Goal: Task Accomplishment & Management: Complete application form

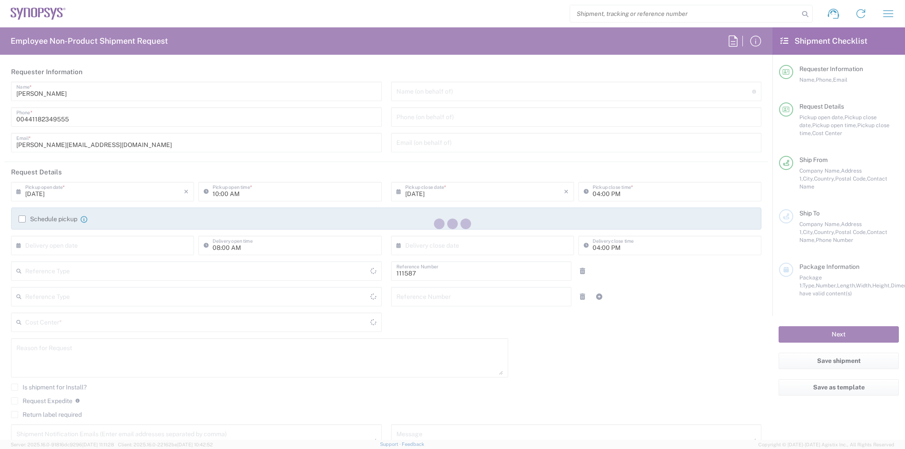
type input "Department"
type input "GB02, CIO, IT, ESS18 111587"
type input "Delivered at Place"
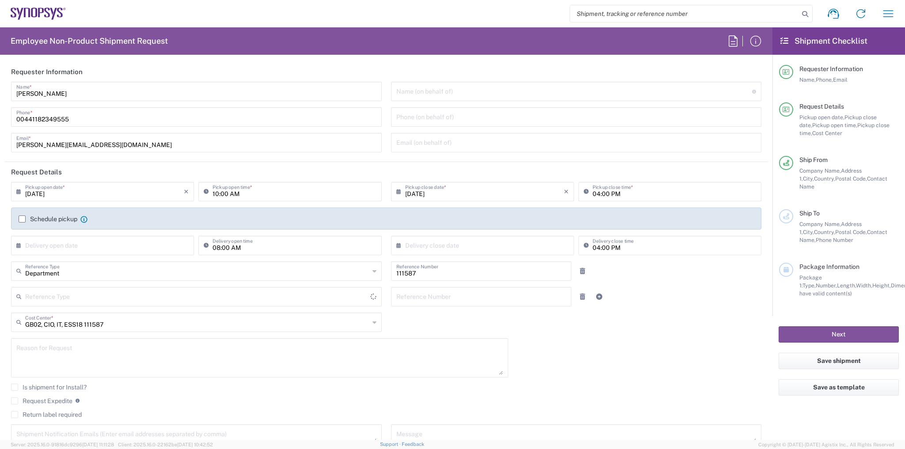
type input "[GEOGRAPHIC_DATA]"
click at [47, 224] on div "Schedule pickup When scheduling a pickup please be sure to meet the following c…" at bounding box center [386, 222] width 744 height 14
click at [48, 219] on label "Schedule pickup" at bounding box center [48, 219] width 59 height 7
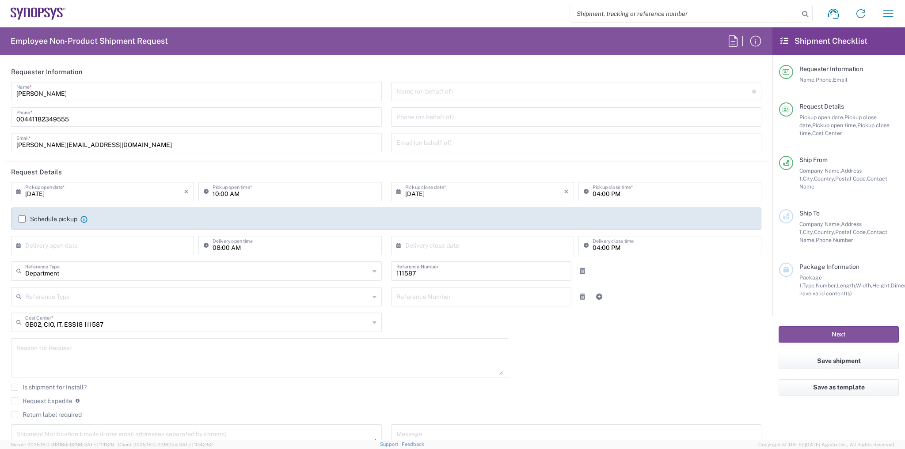
click at [22, 219] on input "Schedule pickup" at bounding box center [22, 219] width 0 height 0
type input "Theale GB33"
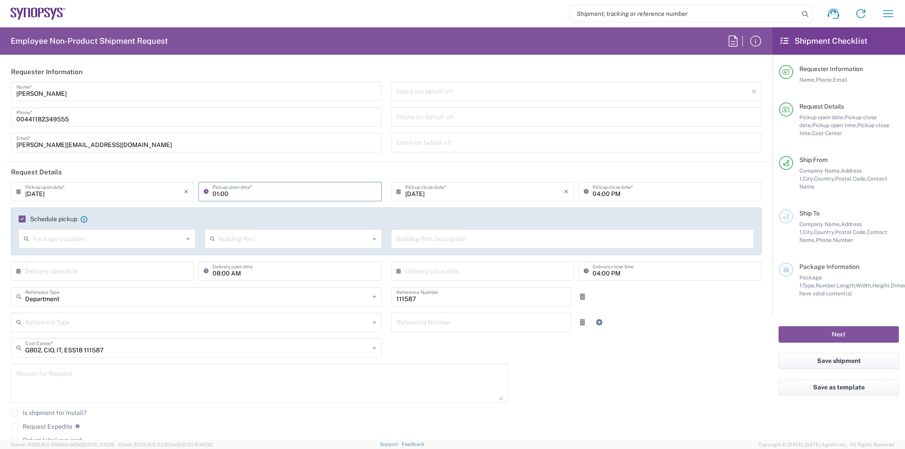
type input "01:00 PM"
click at [591, 341] on div "[DATE] × Pickup open date * Cancel Apply 01:00 PM Pickup open time * [DATE] × P…" at bounding box center [386, 329] width 759 height 295
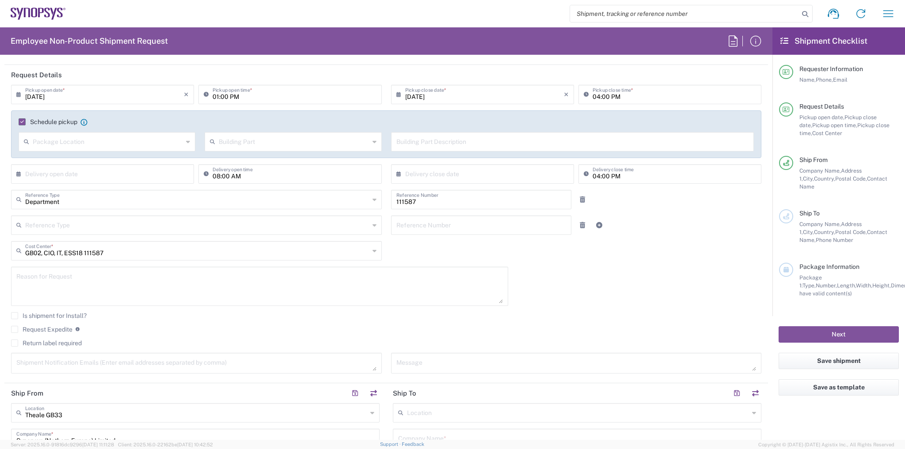
scroll to position [247, 0]
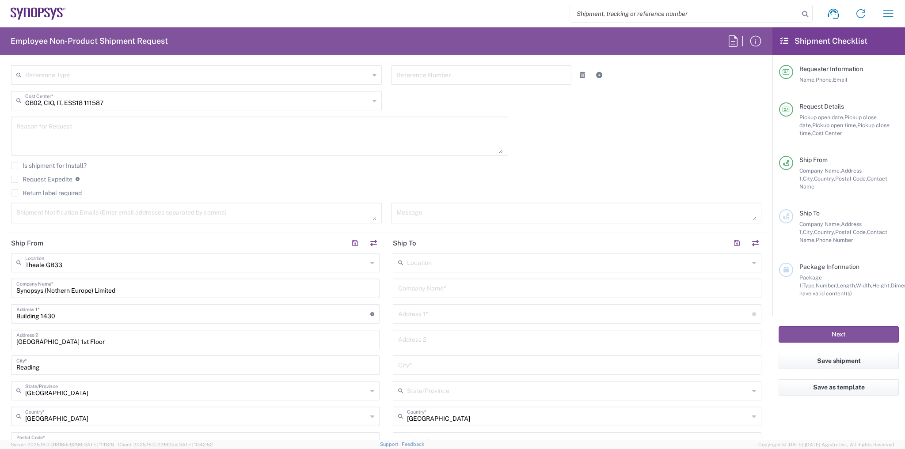
click at [418, 267] on input "text" at bounding box center [578, 261] width 342 height 15
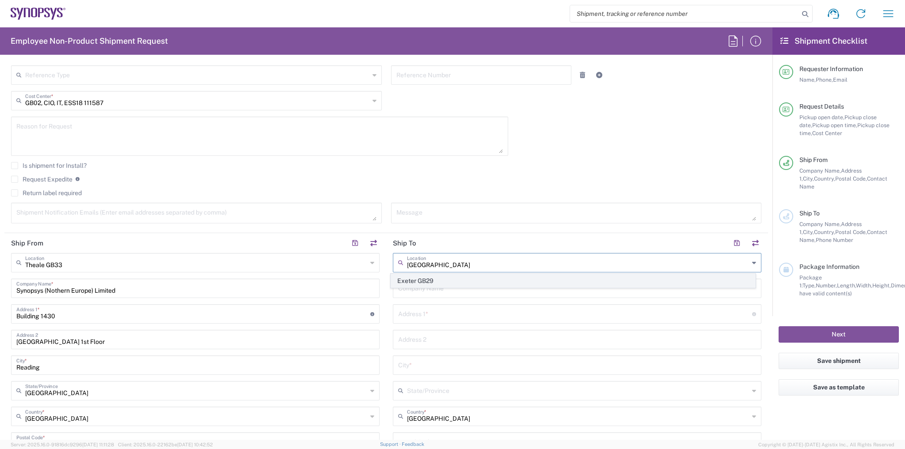
click at [420, 280] on span "Exeter GB29" at bounding box center [573, 281] width 364 height 14
type input "Exeter GB29"
type input "Synopsys (Nothern Europe) Limited"
type input "Bradninch Hall"
type input "[GEOGRAPHIC_DATA]"
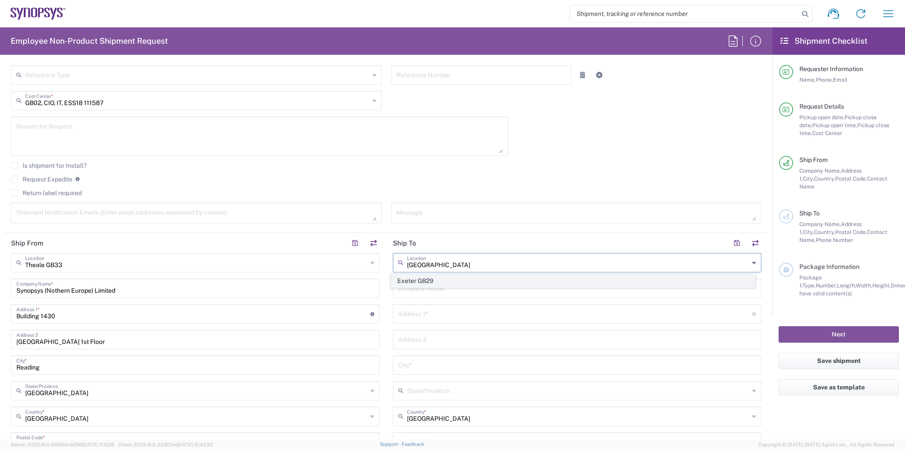
type input "[GEOGRAPHIC_DATA]"
type input "EX4 3PL"
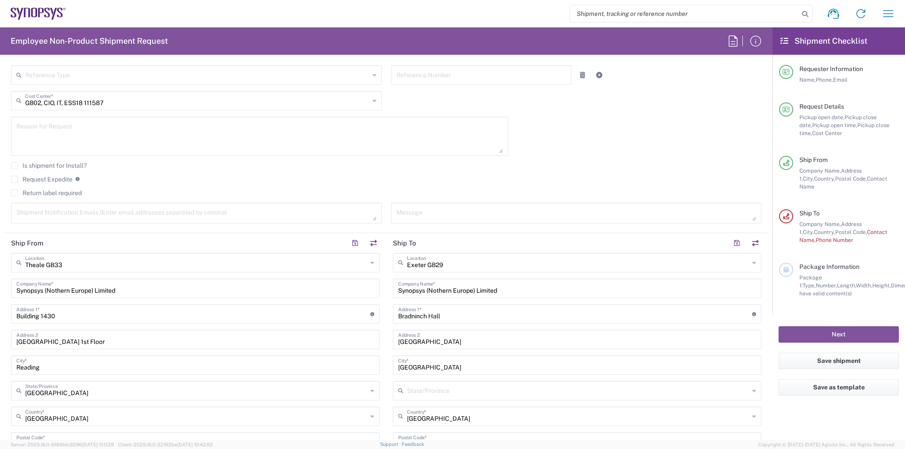
scroll to position [424, 0]
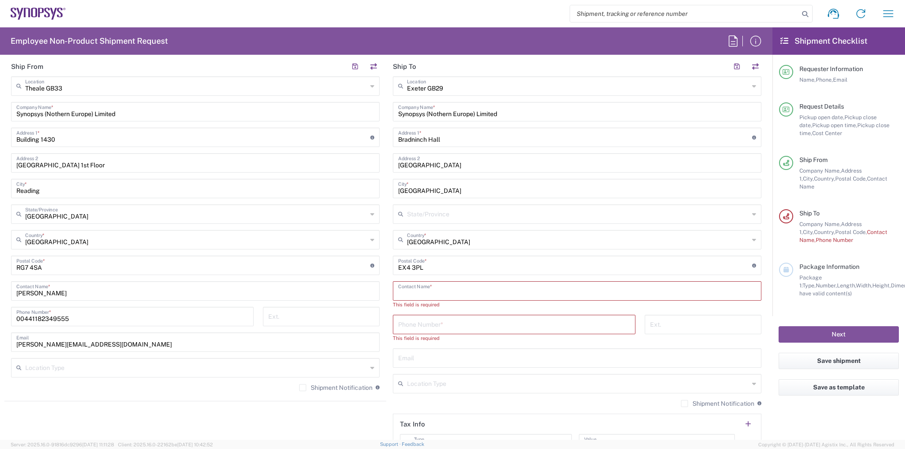
click at [424, 292] on input "text" at bounding box center [577, 290] width 358 height 15
type input "[PERSON_NAME]"
drag, startPoint x: 97, startPoint y: 325, endPoint x: 0, endPoint y: 314, distance: 97.7
click at [0, 314] on form "Requester Information [PERSON_NAME] Name * [PHONE_NUMBER] Phone * [PERSON_NAME]…" at bounding box center [386, 251] width 772 height 378
drag, startPoint x: 71, startPoint y: 318, endPoint x: 19, endPoint y: 321, distance: 52.2
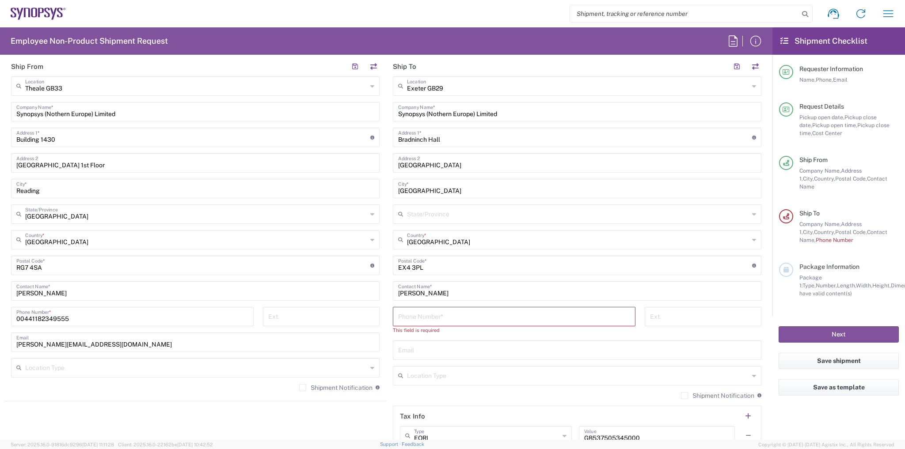
click at [0, 320] on form "Requester Information [PERSON_NAME] Name * [PHONE_NUMBER] Phone * [PERSON_NAME]…" at bounding box center [386, 251] width 772 height 378
click at [443, 328] on div "This field is required" at bounding box center [514, 330] width 242 height 8
click at [439, 316] on input "tel" at bounding box center [514, 315] width 232 height 15
paste input "00441182349555"
type input "00441182349555"
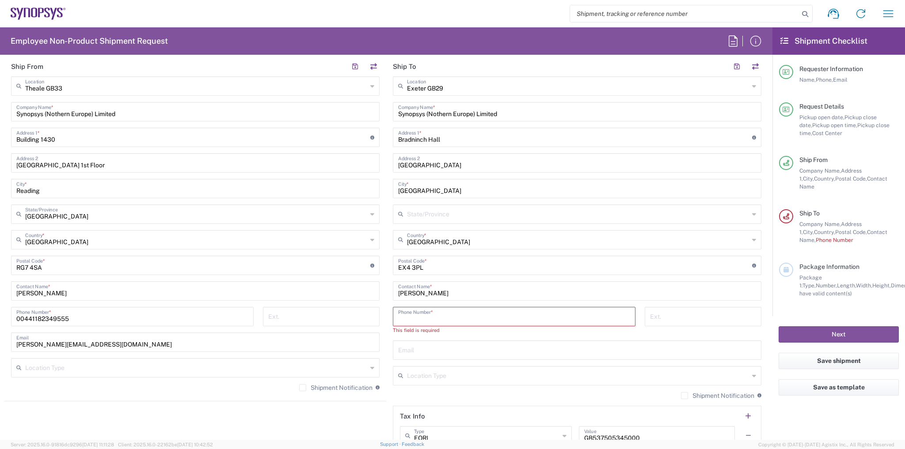
drag, startPoint x: 50, startPoint y: 315, endPoint x: 14, endPoint y: 314, distance: 36.2
click at [0, 315] on form "Requester Information [PERSON_NAME] Name * [PHONE_NUMBER] Phone * [PERSON_NAME]…" at bounding box center [386, 251] width 772 height 378
click at [413, 320] on input "tel" at bounding box center [514, 315] width 232 height 15
paste input "00441182349555"
type input "00441182349555"
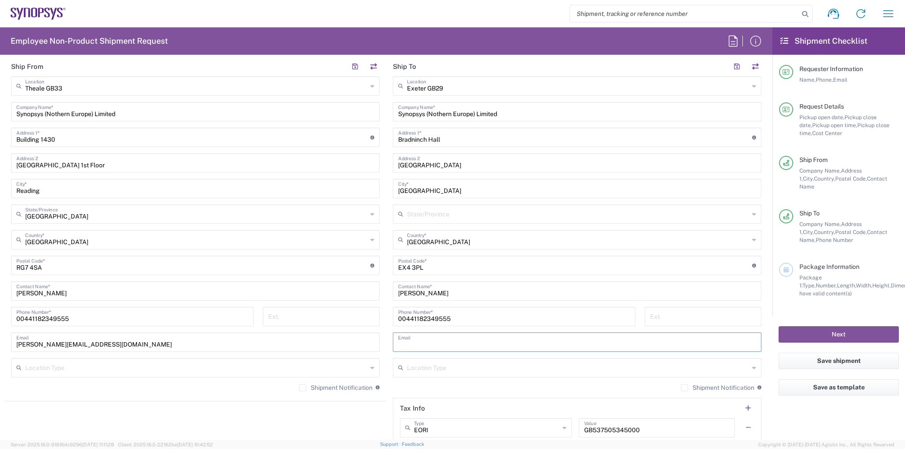
click at [448, 337] on input "text" at bounding box center [577, 341] width 358 height 15
paste input "[EMAIL_ADDRESS][DOMAIN_NAME]"
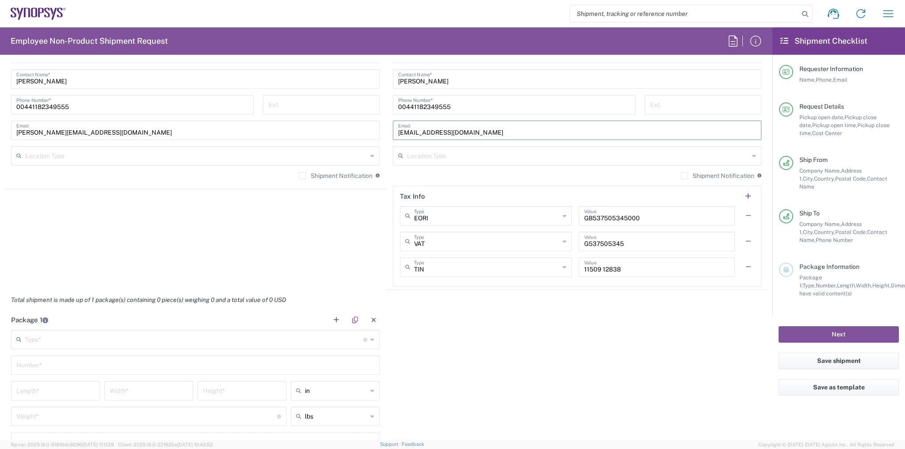
scroll to position [813, 0]
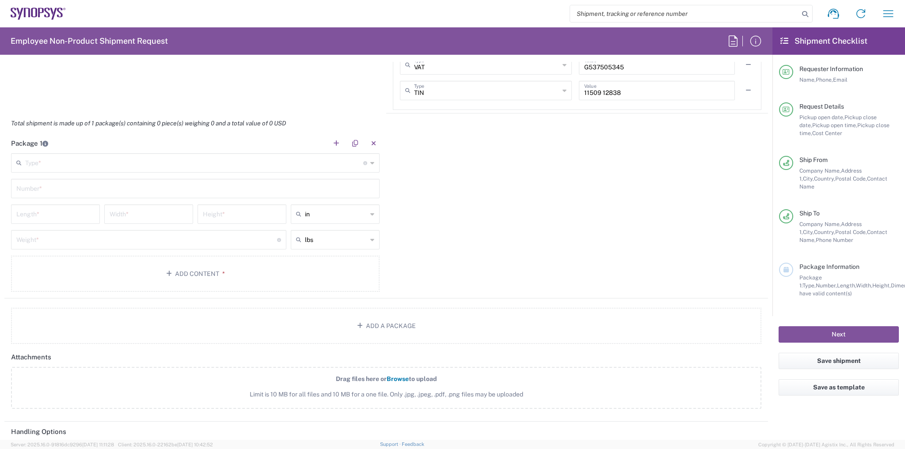
type input "[EMAIL_ADDRESS][DOMAIN_NAME]"
click at [212, 174] on main "Type * Material used to package goods Bale(s) Basket(s) Bolt(s) Bottle(s) Bucke…" at bounding box center [195, 224] width 382 height 142
click at [208, 165] on input "text" at bounding box center [194, 162] width 338 height 15
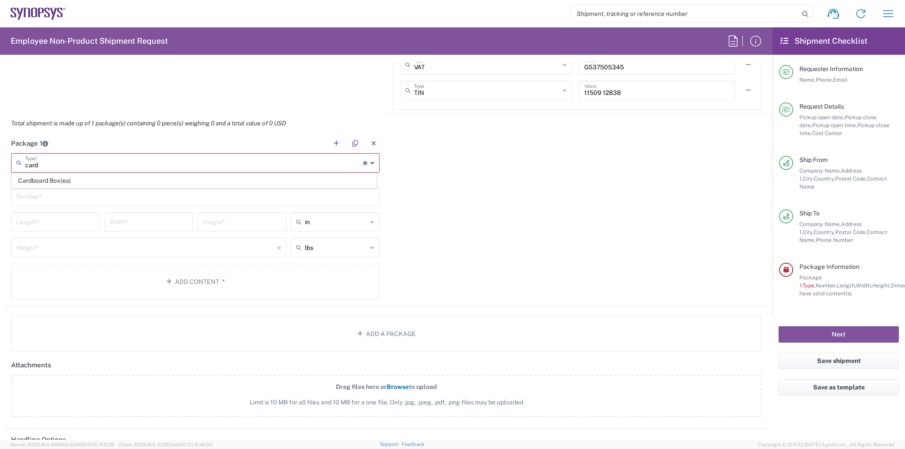
click at [141, 175] on span "Cardboard Box(es)" at bounding box center [194, 181] width 364 height 14
type input "Cardboard Box(es)"
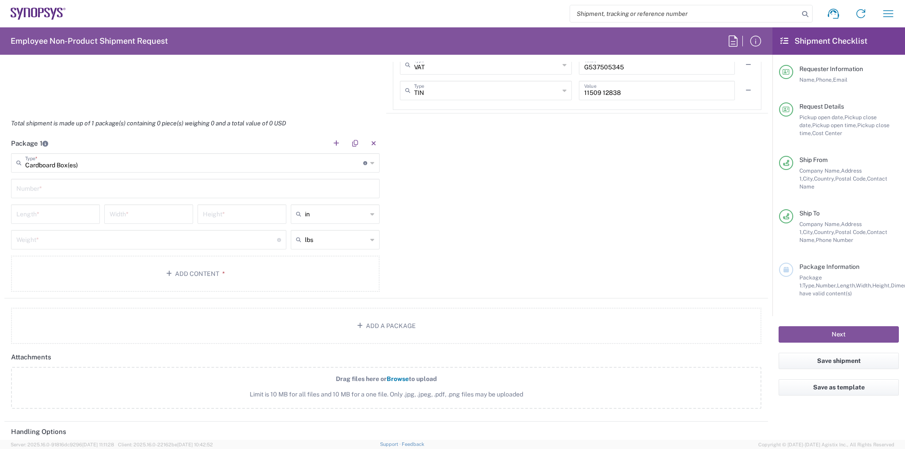
click at [113, 184] on input "text" at bounding box center [195, 187] width 358 height 15
type input "1"
click at [337, 217] on input "text" at bounding box center [336, 214] width 62 height 14
click at [325, 232] on span "in" at bounding box center [333, 232] width 87 height 14
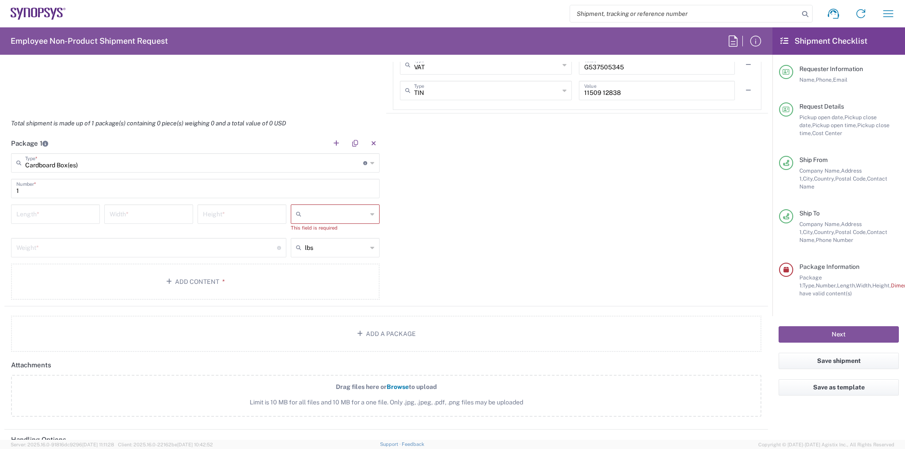
click at [93, 211] on input "number" at bounding box center [55, 213] width 78 height 15
click at [347, 212] on input "text" at bounding box center [336, 214] width 62 height 14
click at [314, 258] on span "in" at bounding box center [333, 261] width 87 height 14
type input "in"
click at [92, 216] on input "number" at bounding box center [55, 213] width 78 height 15
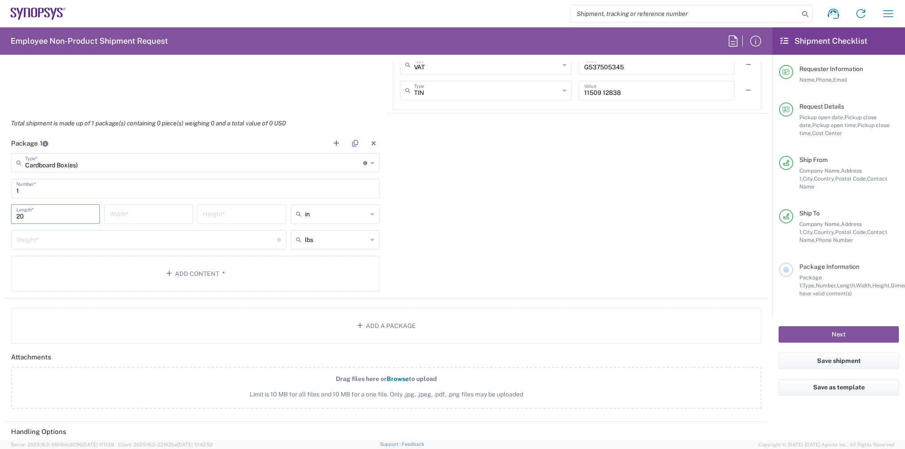
type input "20"
type input "12"
type input "2.5"
click at [353, 236] on input "text" at bounding box center [336, 240] width 62 height 14
click at [335, 274] on span "kgs" at bounding box center [333, 272] width 87 height 14
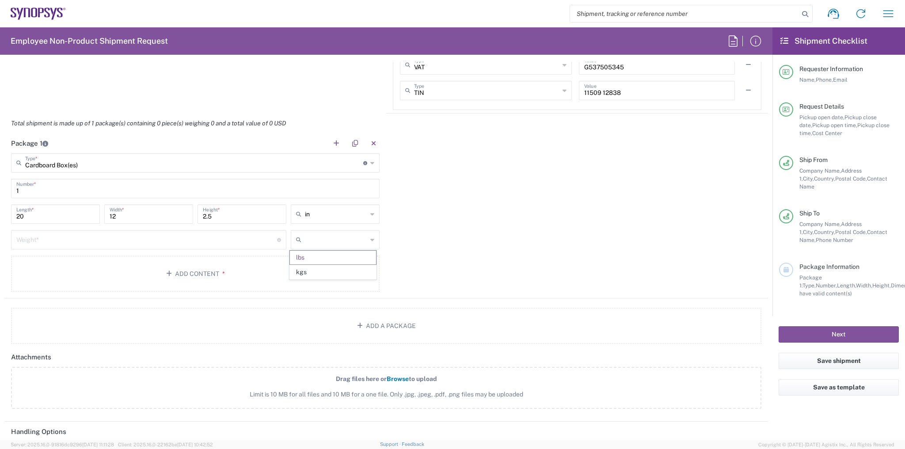
type input "kgs"
click at [246, 237] on input "number" at bounding box center [146, 238] width 261 height 15
type input "3"
click at [223, 256] on button "Add Content *" at bounding box center [195, 274] width 368 height 36
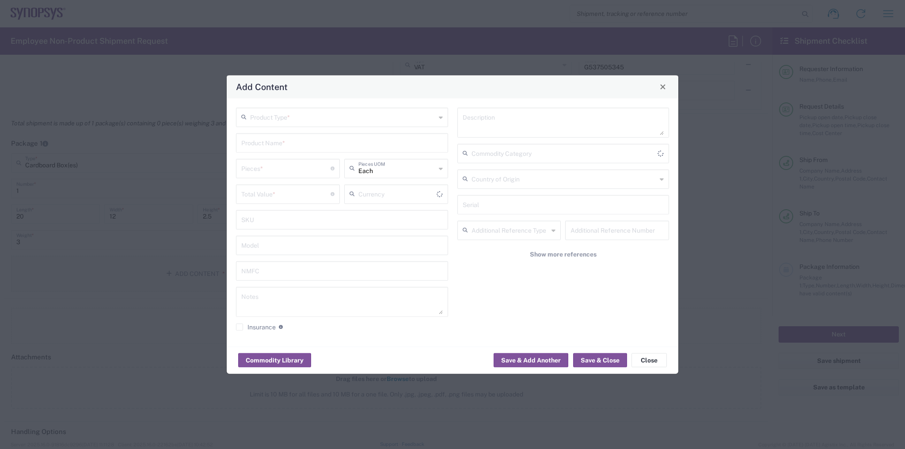
type input "US Dollar"
click at [297, 114] on input "text" at bounding box center [343, 116] width 186 height 15
click at [272, 151] on span "General Commodity" at bounding box center [342, 151] width 210 height 14
type input "General Commodity"
click at [272, 145] on input "text" at bounding box center [341, 141] width 201 height 15
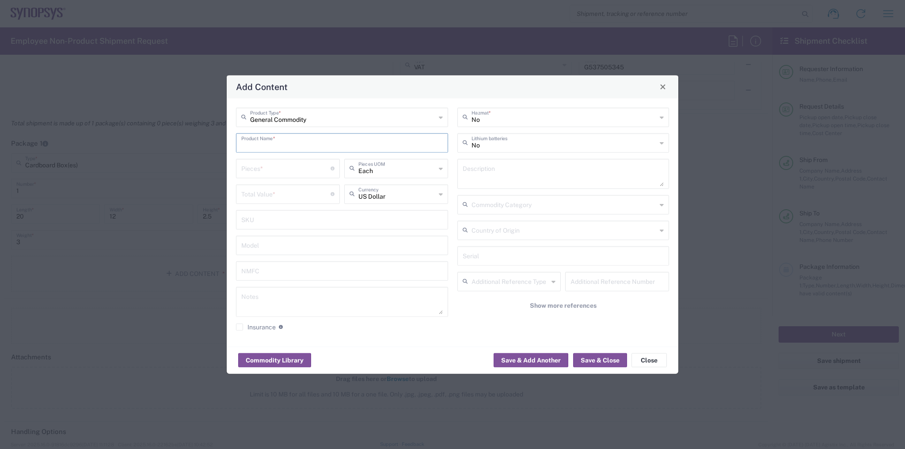
type input "1"
type input "HP Laptop"
drag, startPoint x: 251, startPoint y: 243, endPoint x: 269, endPoint y: 175, distance: 70.7
click at [250, 244] on input "text" at bounding box center [341, 244] width 201 height 15
click at [270, 168] on input "number" at bounding box center [285, 167] width 89 height 15
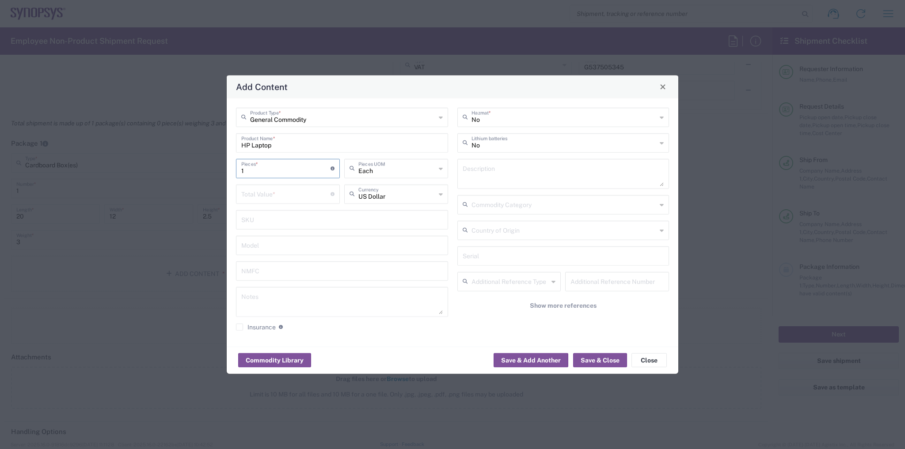
type input "1"
click at [368, 196] on input "text" at bounding box center [396, 193] width 77 height 15
click at [360, 212] on span "Great British Pound" at bounding box center [396, 214] width 102 height 14
type input "Great British Pound"
click at [260, 194] on input "number" at bounding box center [285, 193] width 89 height 15
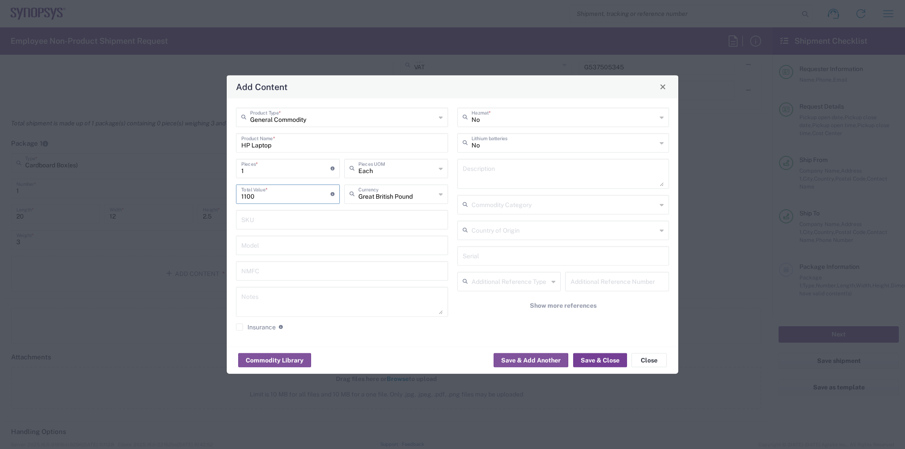
type input "1100"
click at [593, 361] on button "Save & Close" at bounding box center [600, 360] width 54 height 14
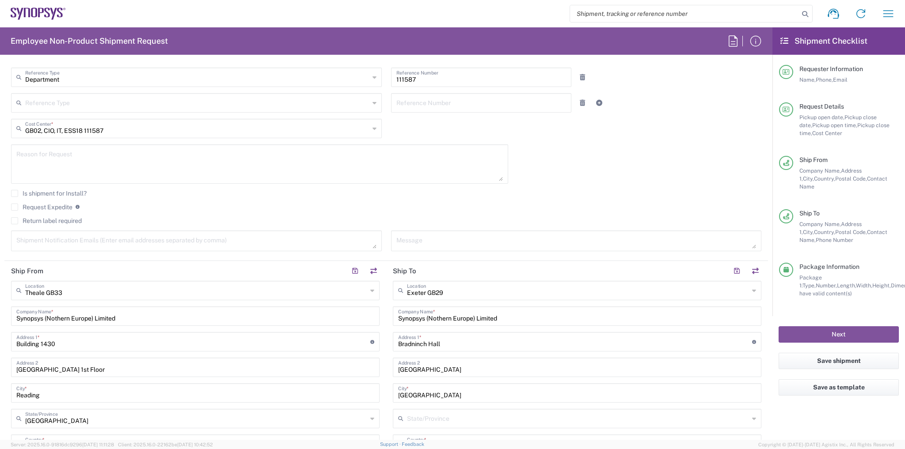
scroll to position [0, 0]
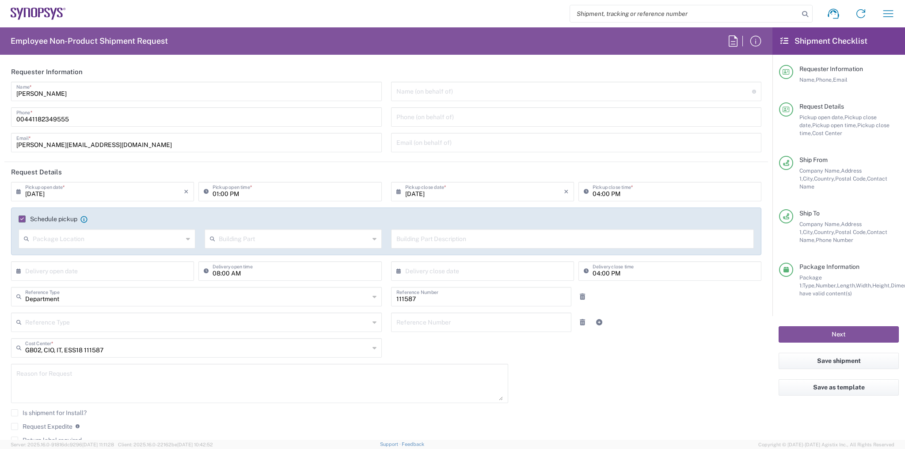
click at [276, 182] on div "01:00 PM Pickup open time *" at bounding box center [289, 191] width 183 height 19
click at [248, 194] on input "01:00 PM" at bounding box center [293, 190] width 163 height 15
click at [617, 365] on div "[DATE] × Pickup open date * Cancel Apply 01:00 PM Pickup open time * [DATE] × P…" at bounding box center [386, 329] width 759 height 295
click at [424, 164] on header "Request Details" at bounding box center [385, 172] width 763 height 20
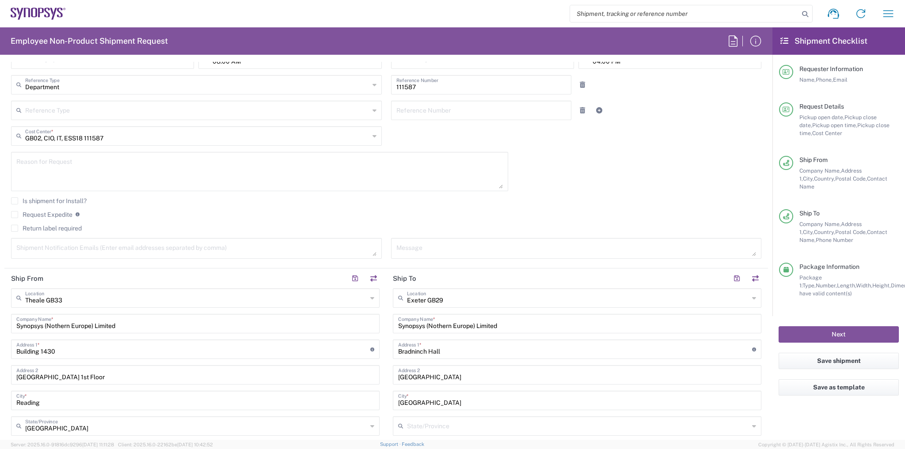
scroll to position [424, 0]
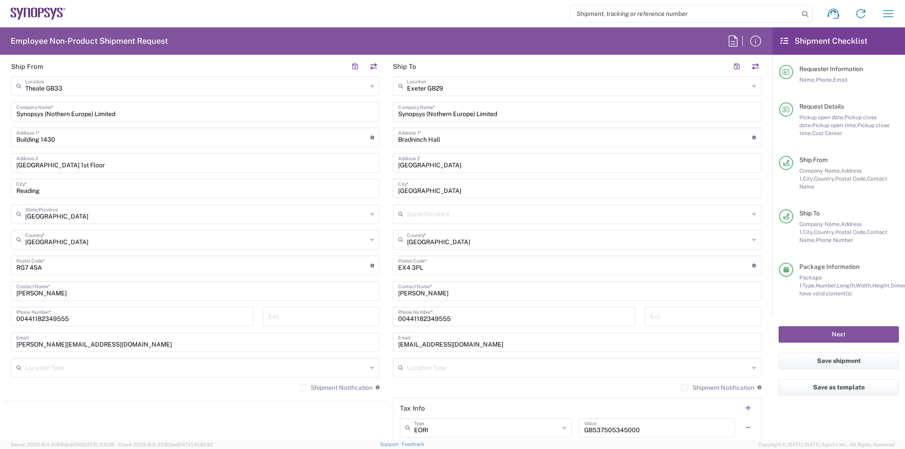
click at [386, 299] on main "[GEOGRAPHIC_DATA] [GEOGRAPHIC_DATA] Location [GEOGRAPHIC_DATA] [GEOGRAPHIC_DATA…" at bounding box center [577, 287] width 382 height 422
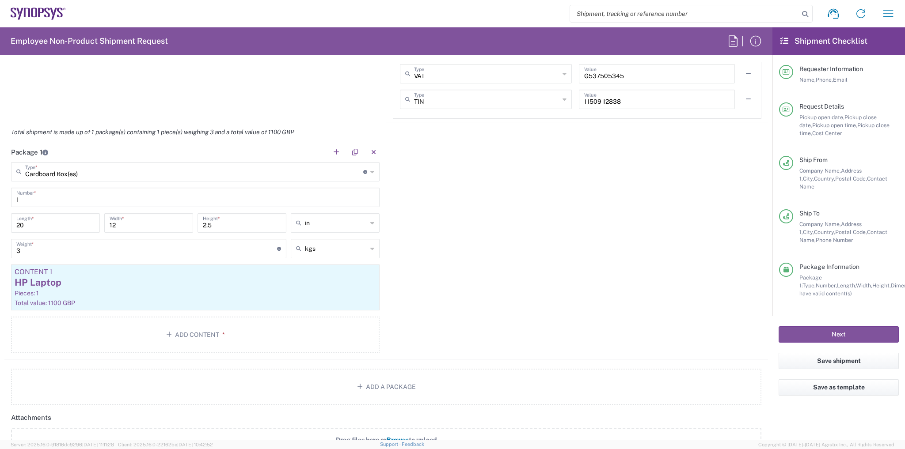
scroll to position [883, 0]
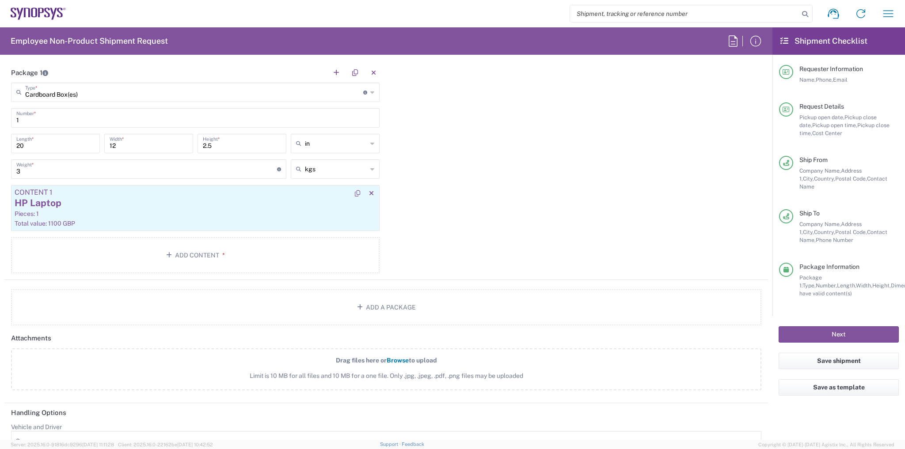
click at [127, 210] on div "Pieces: 1" at bounding box center [195, 214] width 361 height 8
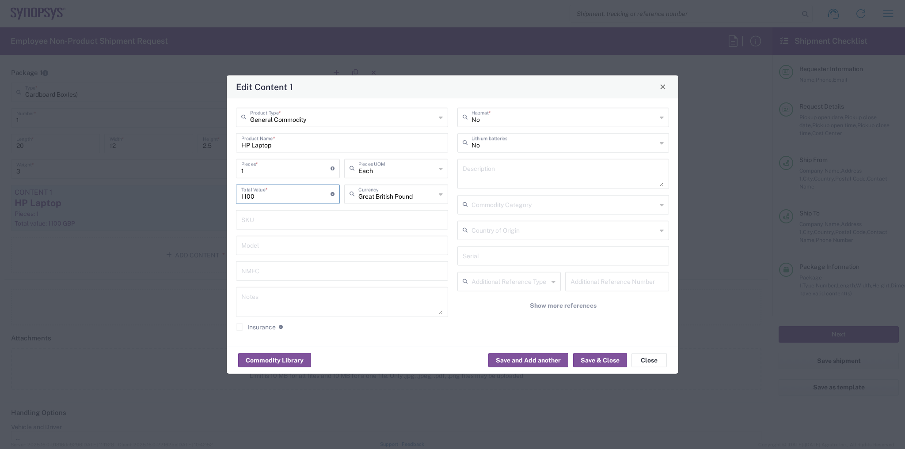
drag, startPoint x: 254, startPoint y: 199, endPoint x: 246, endPoint y: 199, distance: 8.4
click at [246, 199] on input "1100" at bounding box center [285, 193] width 89 height 15
type input "1111"
drag, startPoint x: 609, startPoint y: 360, endPoint x: 601, endPoint y: 356, distance: 9.5
click at [609, 360] on button "Save & Close" at bounding box center [600, 360] width 54 height 14
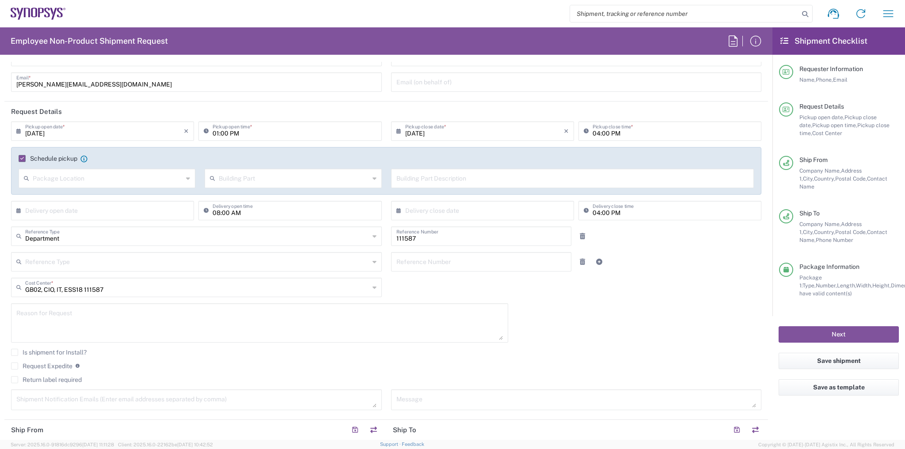
scroll to position [0, 0]
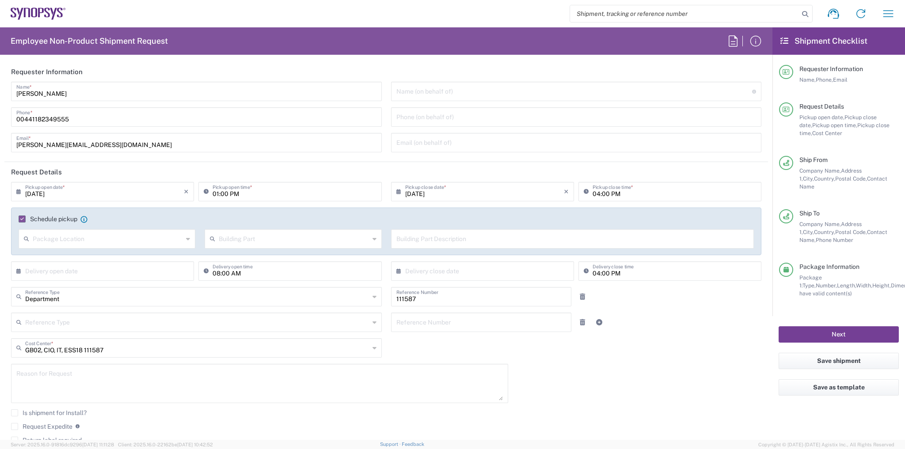
click at [830, 326] on button "Next" at bounding box center [838, 334] width 120 height 16
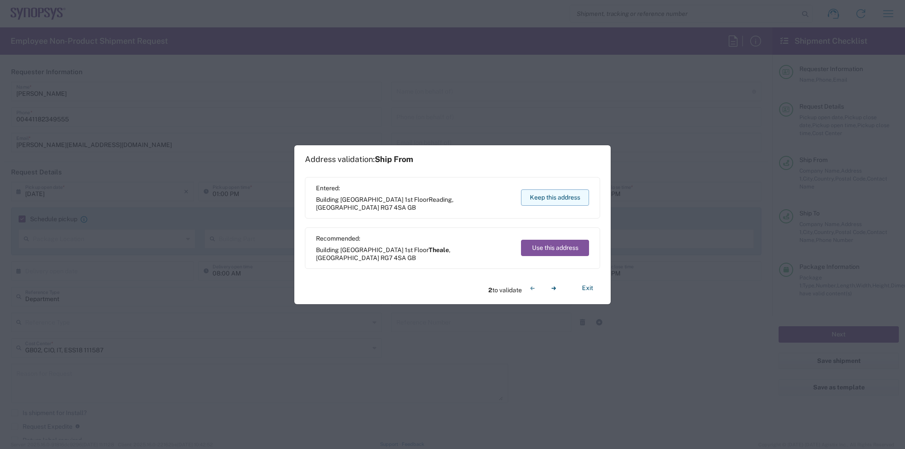
click at [547, 202] on button "Keep this address" at bounding box center [555, 197] width 68 height 16
click at [557, 200] on button "Keep this address" at bounding box center [555, 197] width 68 height 16
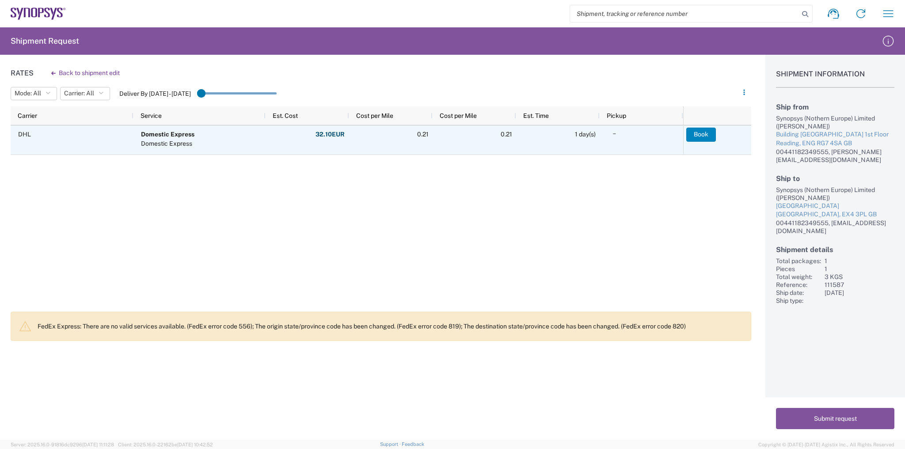
click at [702, 138] on button "Book" at bounding box center [701, 135] width 30 height 14
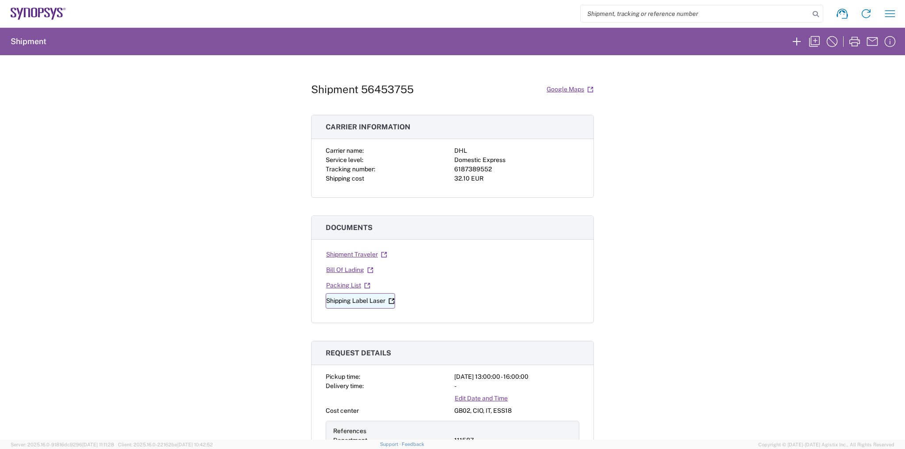
click at [349, 299] on link "Shipping Label Laser" at bounding box center [360, 300] width 69 height 15
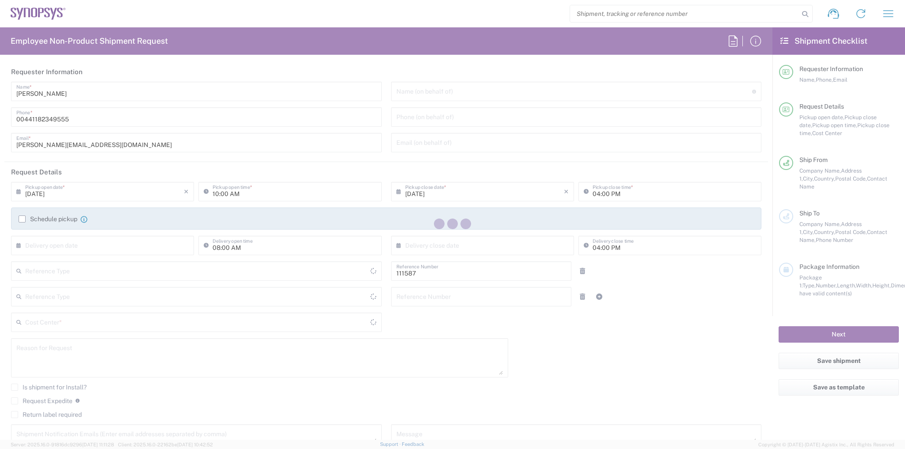
type input "Department"
type input "GB02, CIO, IT, ESS18 111587"
type input "[GEOGRAPHIC_DATA]"
type input "Delivered at Place"
type input "[GEOGRAPHIC_DATA]"
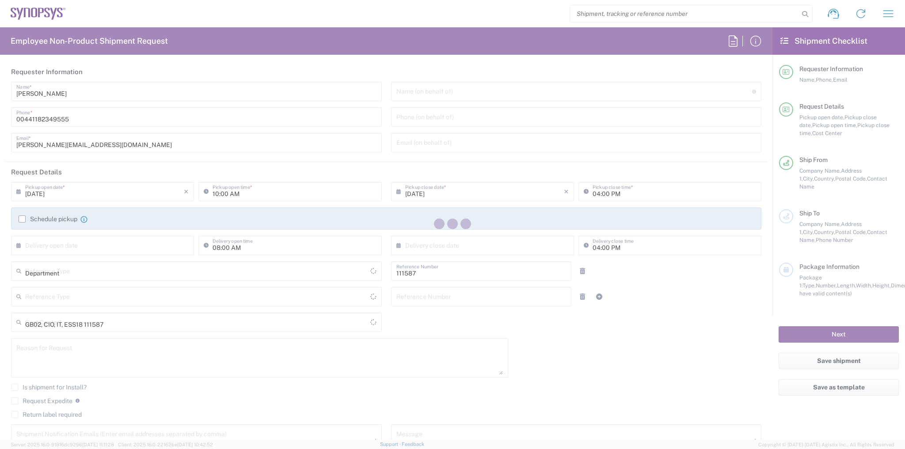
type input "[GEOGRAPHIC_DATA]"
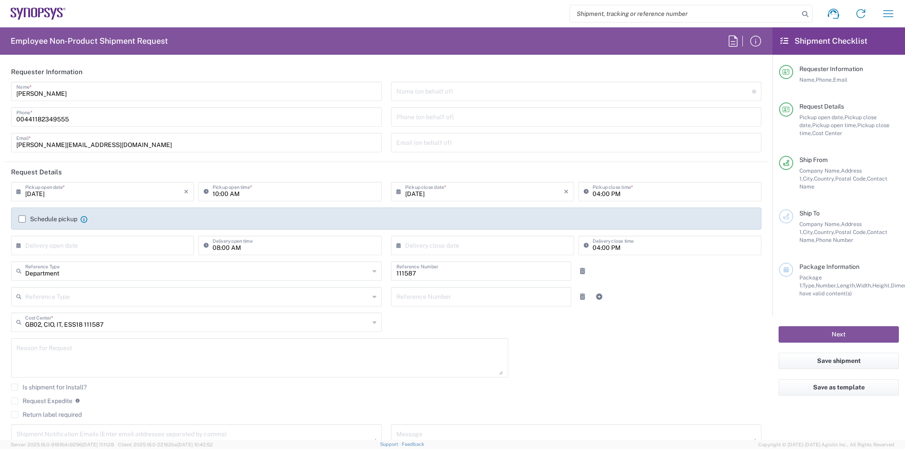
type input "Theale GB33"
click at [251, 196] on input "01" at bounding box center [293, 190] width 163 height 15
click at [247, 196] on input "01" at bounding box center [293, 190] width 163 height 15
type input "0"
type input "o"
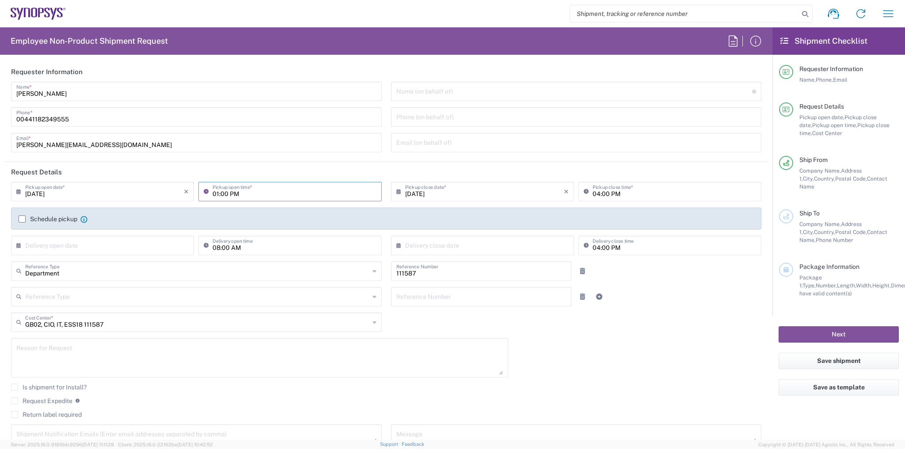
type input "01:00 PM"
click at [510, 304] on div "Reference Number" at bounding box center [481, 296] width 181 height 19
click at [612, 344] on div "08/11/2025 × Pickup open date * Cancel Apply 01:00 PM Pickup open time * 08/11/…" at bounding box center [386, 316] width 759 height 269
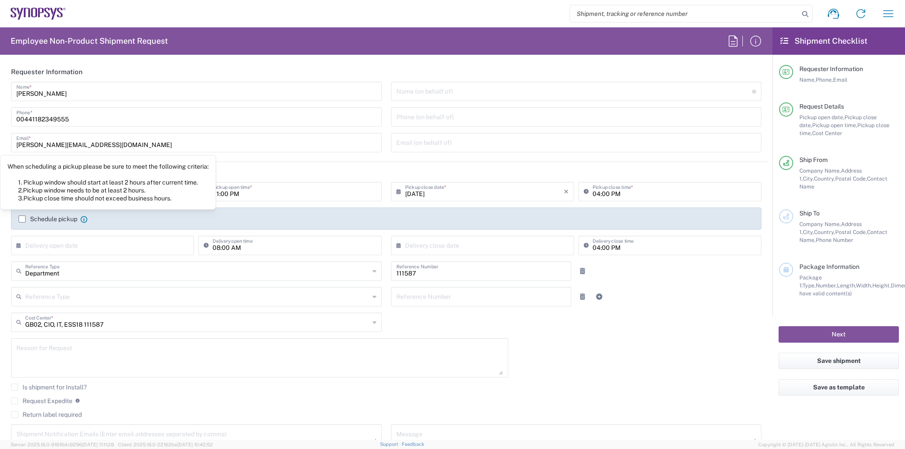
click at [48, 213] on div "Schedule pickup When scheduling a pickup please be sure to meet the following c…" at bounding box center [386, 219] width 750 height 22
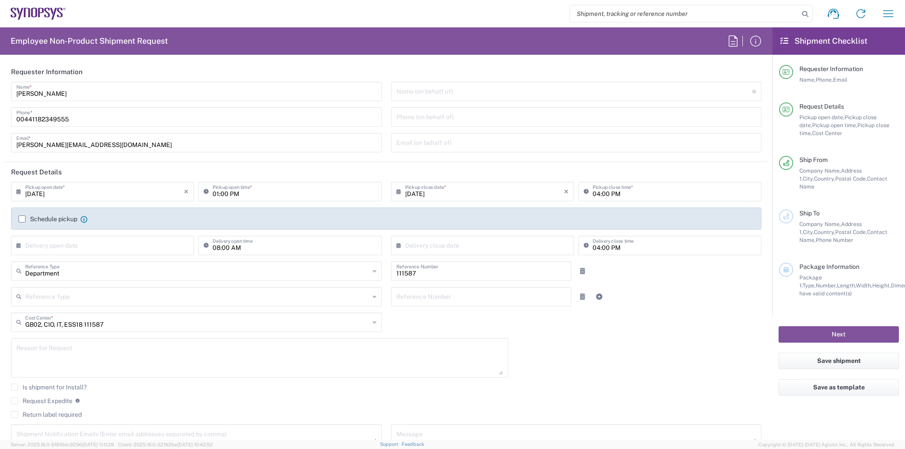
click at [47, 222] on label "Schedule pickup" at bounding box center [48, 219] width 59 height 7
click at [22, 219] on input "Schedule pickup" at bounding box center [22, 219] width 0 height 0
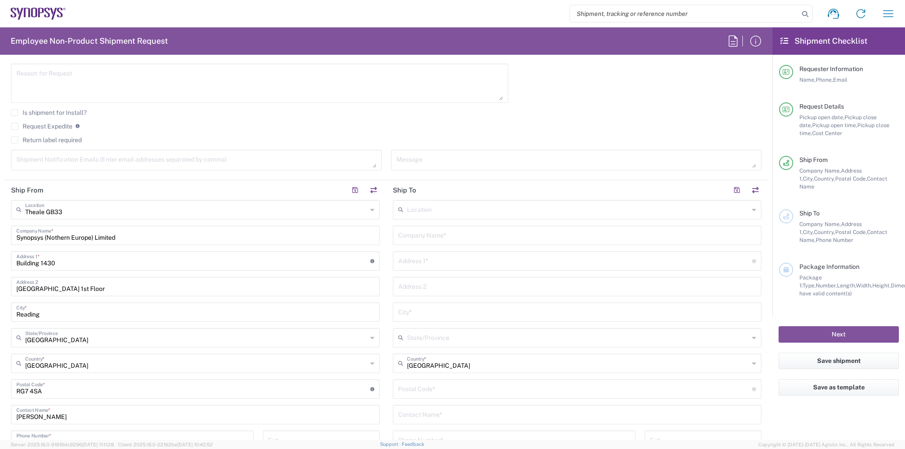
scroll to position [389, 0]
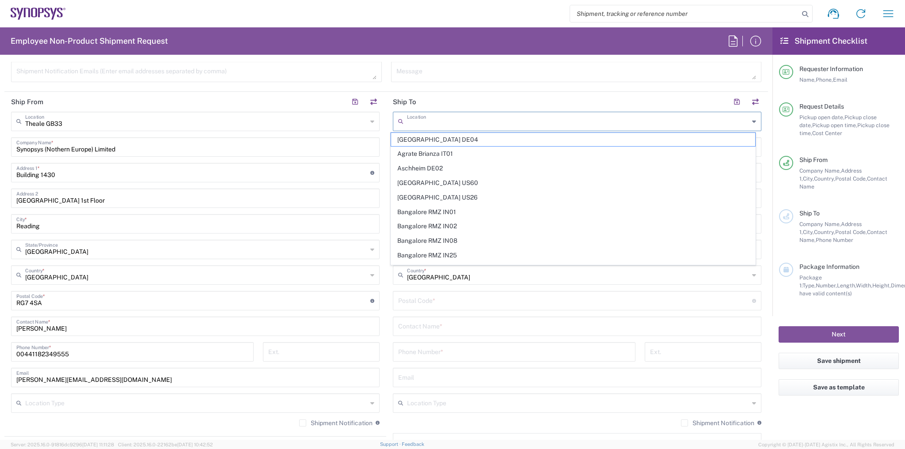
click at [416, 120] on input "text" at bounding box center [578, 120] width 342 height 15
click at [387, 135] on main "Location Aachen DE04 Agrate Brianza IT01 Aschheim DE02 Atlanta US60 Austin US26…" at bounding box center [577, 297] width 382 height 371
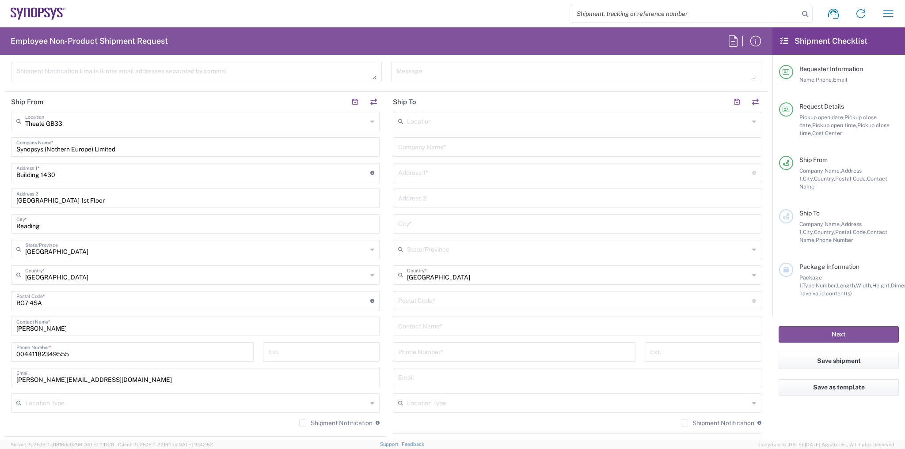
click at [402, 148] on input "text" at bounding box center [577, 146] width 358 height 15
paste input "Ansys UK LTD"
type input "Ansys UK LTD"
drag, startPoint x: 417, startPoint y: 172, endPoint x: 434, endPoint y: 170, distance: 16.9
click at [417, 172] on input "text" at bounding box center [575, 171] width 354 height 15
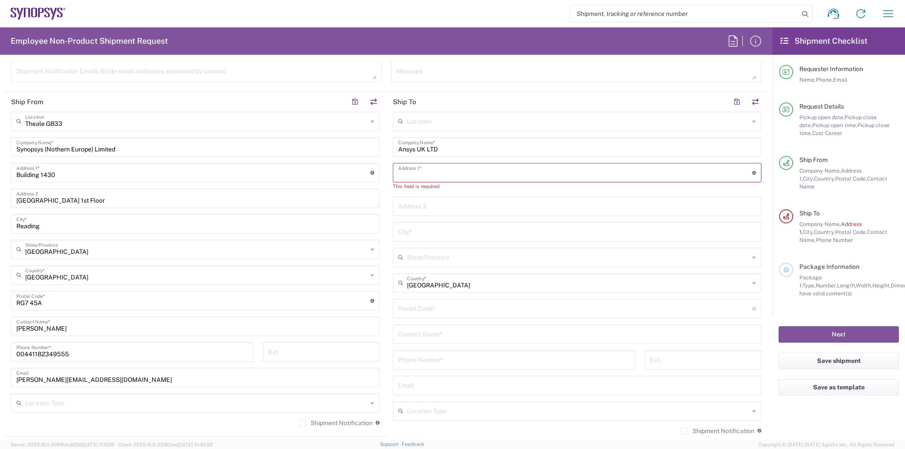
paste input "310 St Vincent Street"
type input "310 St Vincent Street"
drag, startPoint x: 422, startPoint y: 196, endPoint x: 422, endPoint y: 205, distance: 8.8
click at [422, 196] on input "text" at bounding box center [577, 197] width 358 height 15
click at [418, 223] on input "text" at bounding box center [577, 223] width 358 height 15
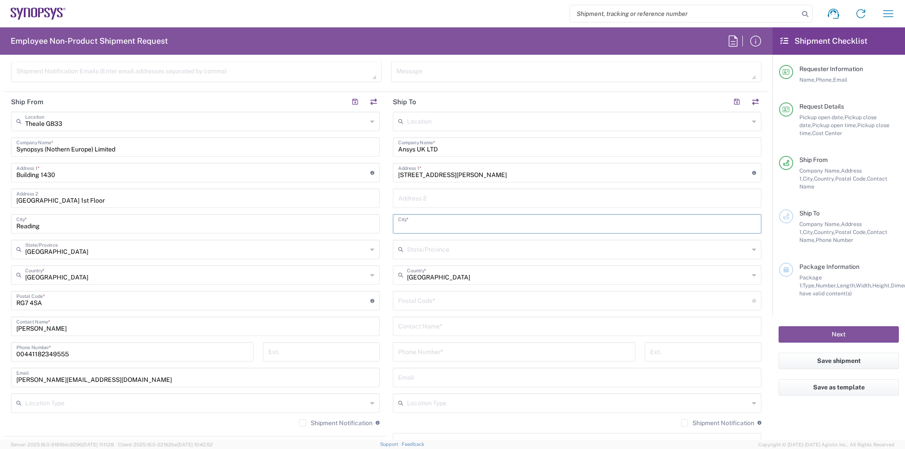
paste input "Glasgow"
type input "Glasgow"
click at [441, 247] on input "text" at bounding box center [578, 248] width 342 height 15
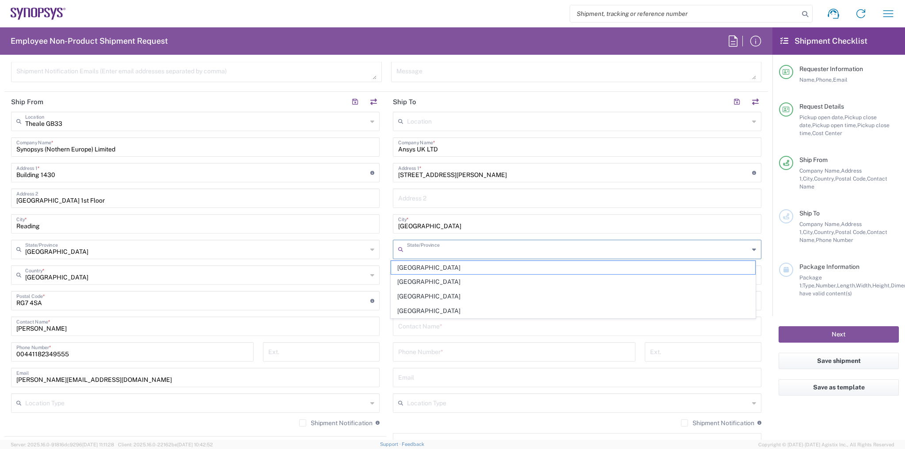
drag, startPoint x: 422, startPoint y: 292, endPoint x: 413, endPoint y: 278, distance: 16.1
click at [422, 292] on span "[GEOGRAPHIC_DATA]" at bounding box center [573, 297] width 364 height 14
type input "[GEOGRAPHIC_DATA]"
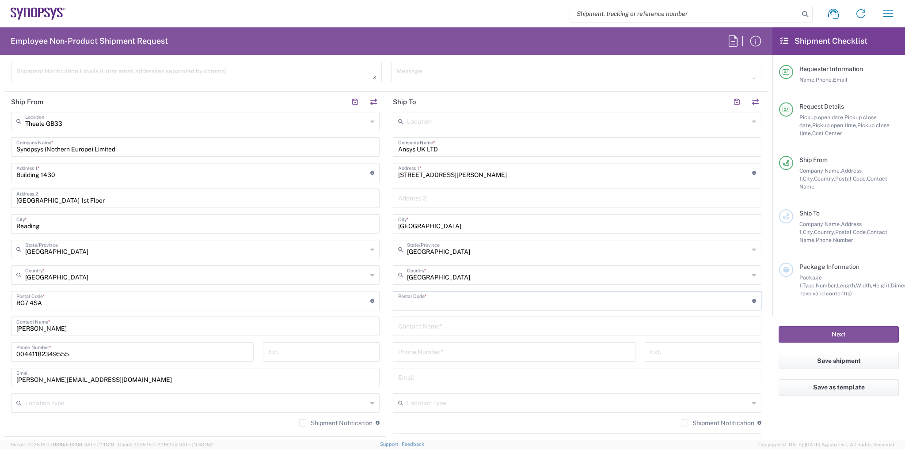
click at [442, 300] on input "undefined" at bounding box center [575, 299] width 354 height 15
paste input "G2 5RG"
type input "G2 5RG"
click at [420, 325] on input "text" at bounding box center [577, 325] width 358 height 15
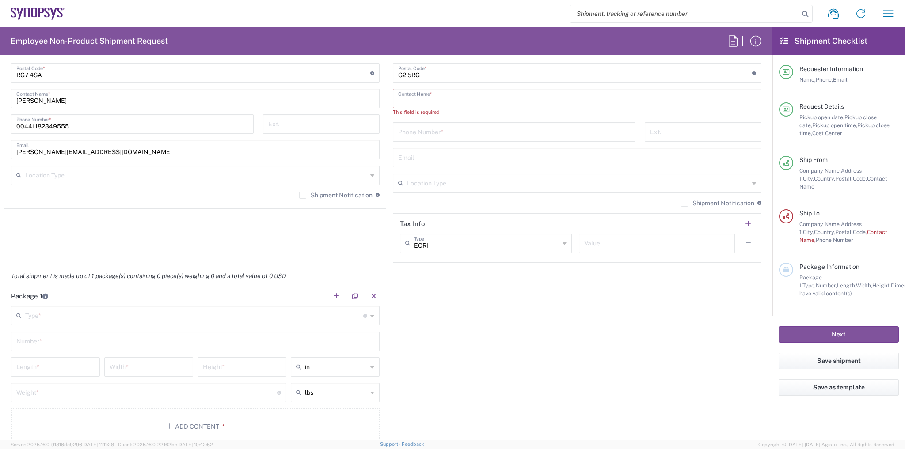
scroll to position [707, 0]
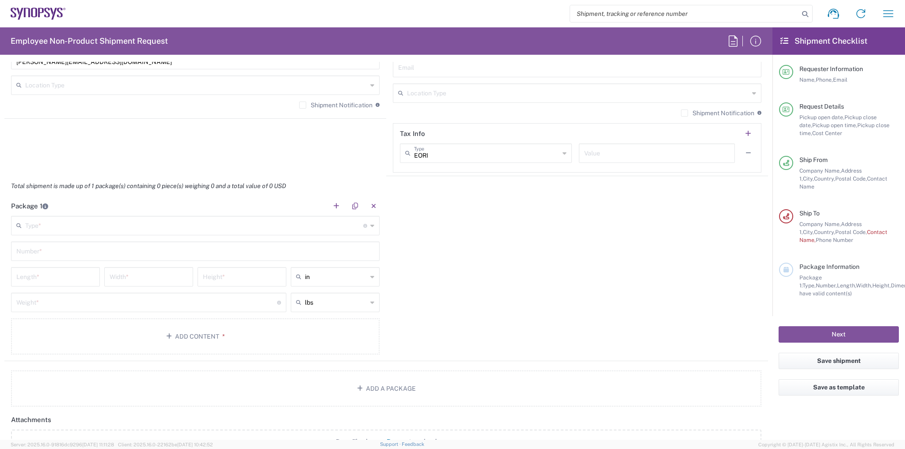
click at [390, 206] on div "Package 1 Type * Material used to package goods Bale(s) Basket(s) Bolt(s) Bottl…" at bounding box center [385, 278] width 763 height 165
click at [262, 223] on input "text" at bounding box center [194, 224] width 338 height 15
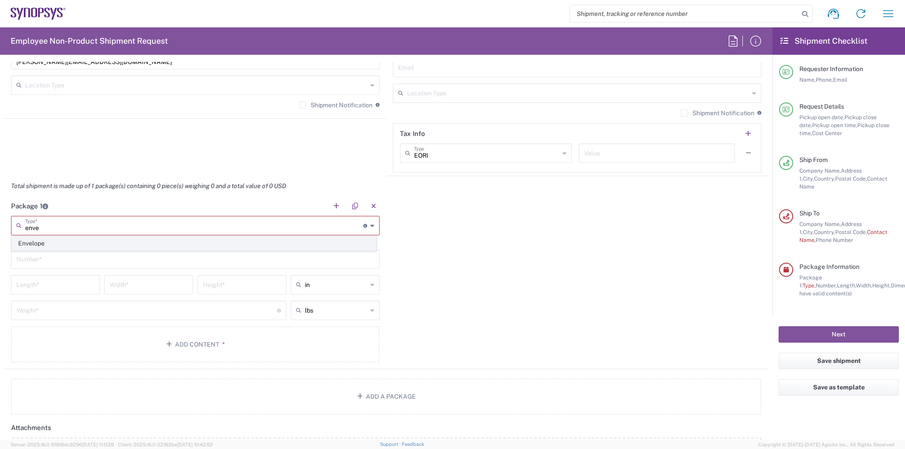
click at [146, 249] on span "Envelope" at bounding box center [194, 244] width 364 height 14
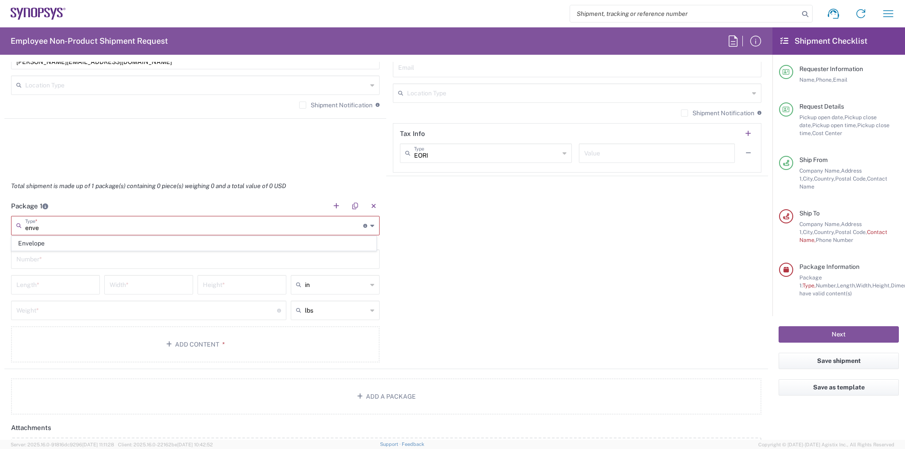
type input "Envelope"
type input "1"
type input "9.5"
type input "12.5"
type input "0.25"
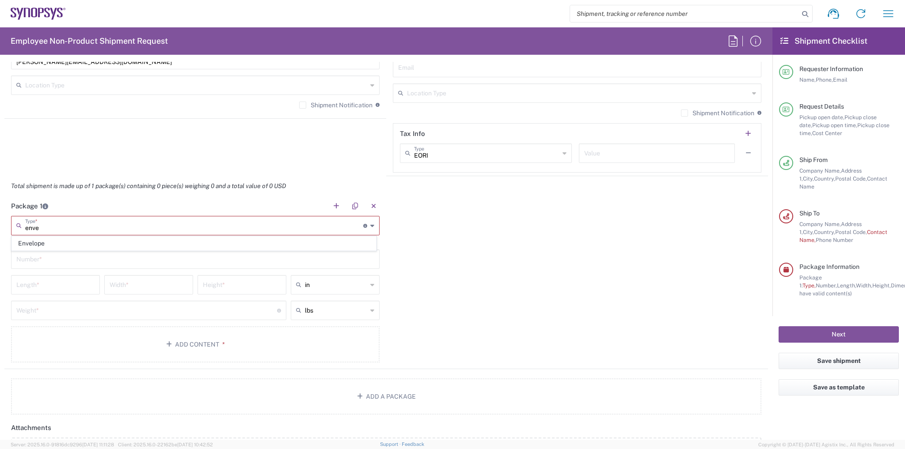
type input "1"
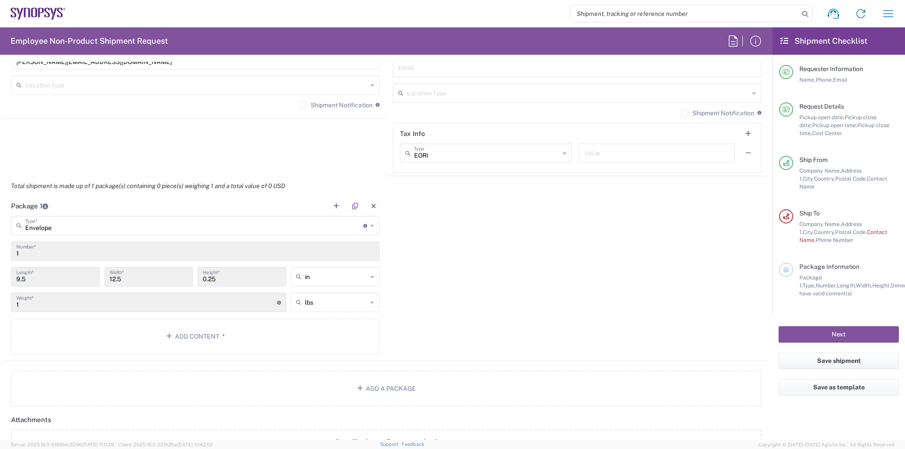
click at [133, 254] on input "1" at bounding box center [195, 250] width 358 height 15
click at [270, 342] on button "Add Content *" at bounding box center [195, 336] width 368 height 36
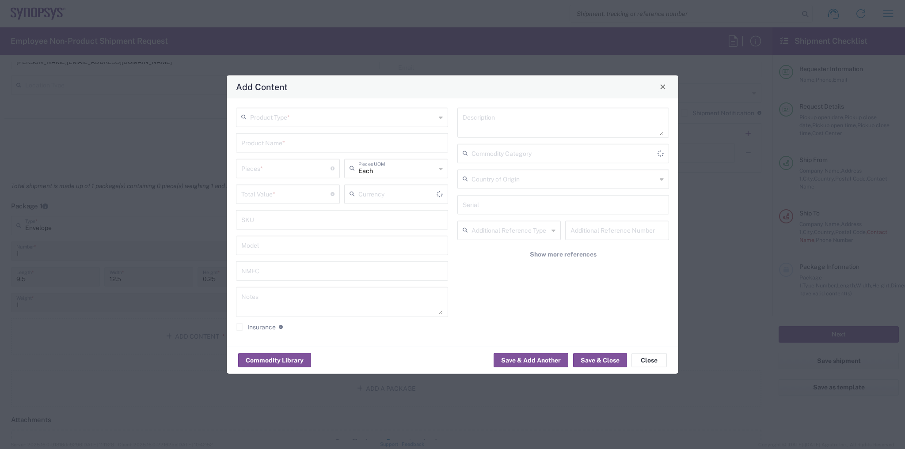
type input "US Dollar"
click at [299, 114] on input "text" at bounding box center [343, 116] width 186 height 15
click at [278, 161] on input "number" at bounding box center [285, 167] width 89 height 15
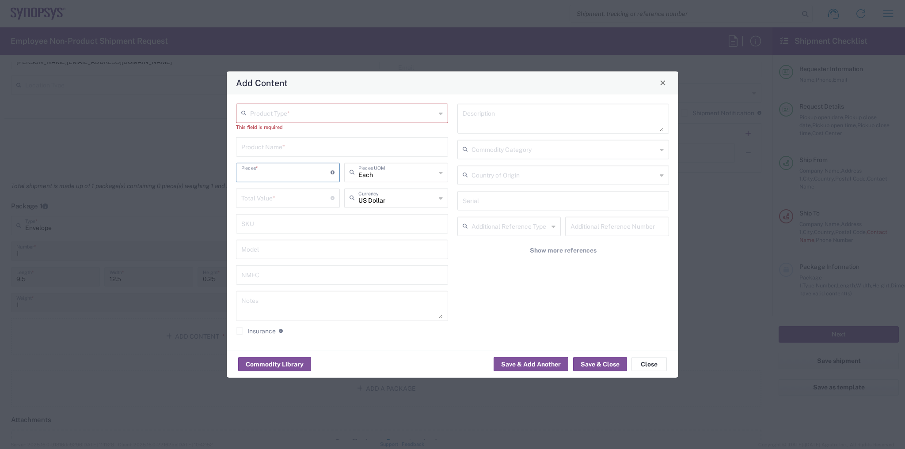
click at [279, 154] on div "Product Type * This field is required Product Name * Pieces * Number of pieces …" at bounding box center [341, 222] width 221 height 238
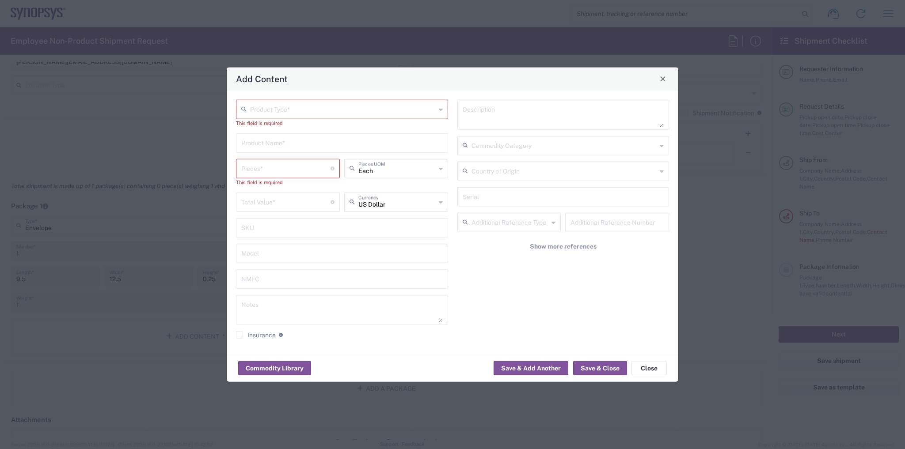
click at [286, 106] on input "text" at bounding box center [343, 108] width 186 height 15
click at [281, 144] on span "General Commodity" at bounding box center [342, 143] width 210 height 14
type input "General Commodity"
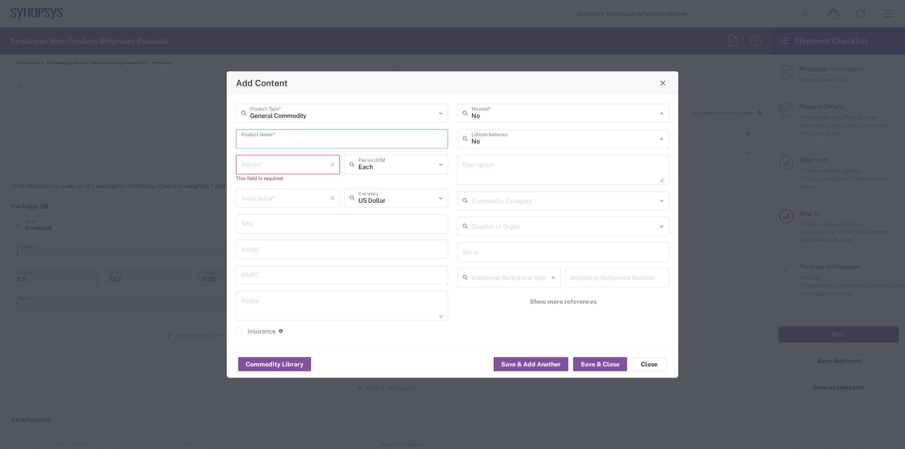
click at [277, 137] on input "text" at bounding box center [341, 137] width 201 height 15
type input "Yubikeys"
click at [276, 167] on input "number" at bounding box center [285, 163] width 89 height 15
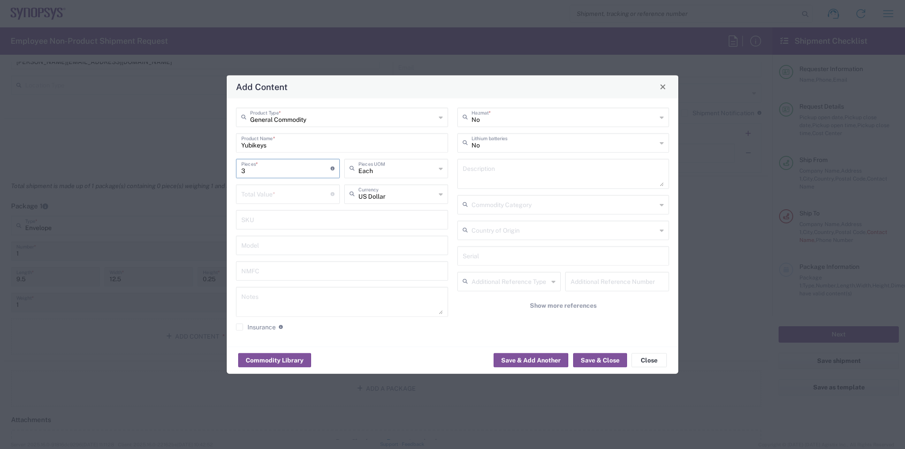
type input "3"
click at [363, 194] on input "text" at bounding box center [396, 193] width 77 height 15
click at [368, 211] on span "Great British Pound" at bounding box center [396, 214] width 102 height 14
type input "Great British Pound"
click at [293, 201] on div "Total Value * Total value of all the pieces" at bounding box center [288, 193] width 104 height 19
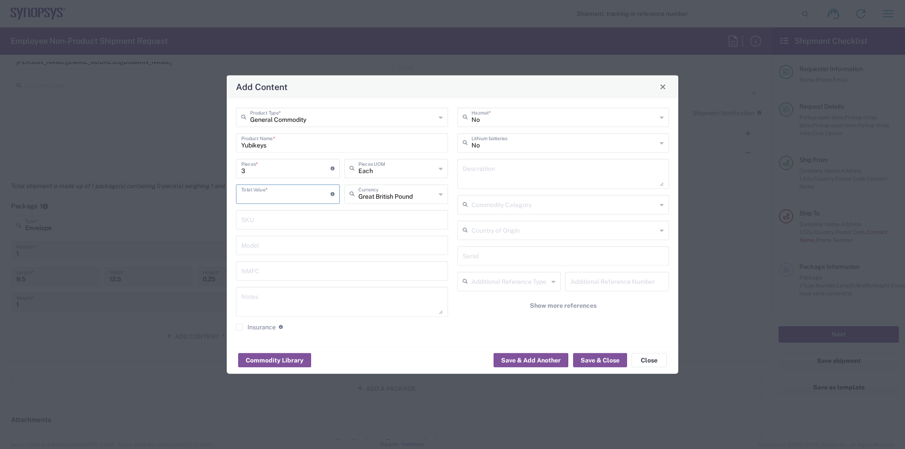
click at [293, 193] on input "number" at bounding box center [285, 193] width 89 height 15
type input "150"
click at [602, 366] on button "Save & Close" at bounding box center [600, 360] width 54 height 14
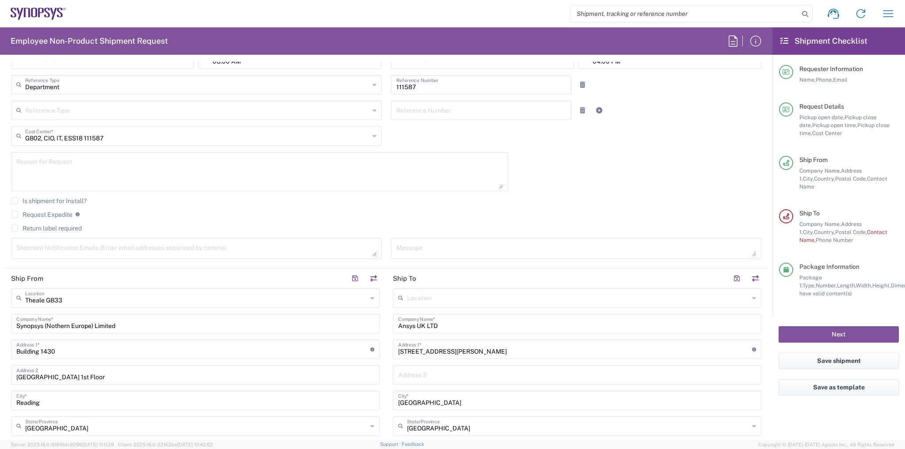
scroll to position [0, 0]
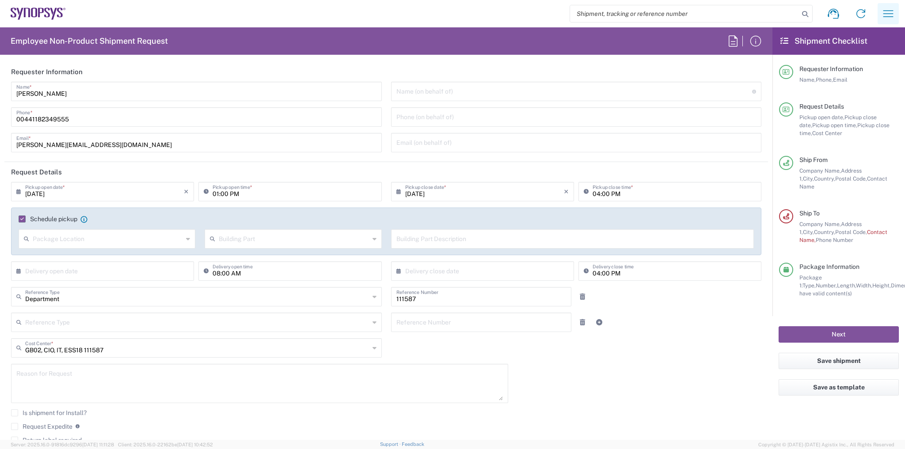
click at [893, 12] on icon "button" at bounding box center [888, 14] width 14 height 14
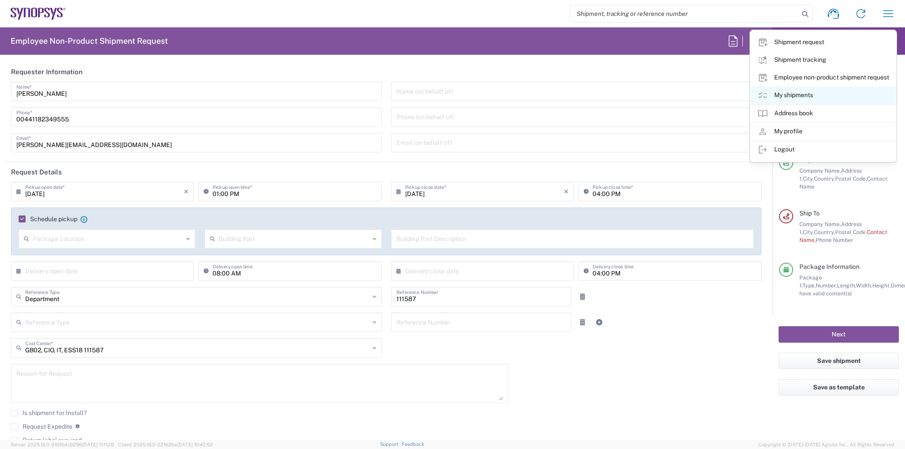
click at [821, 95] on link "My shipments" at bounding box center [823, 96] width 146 height 18
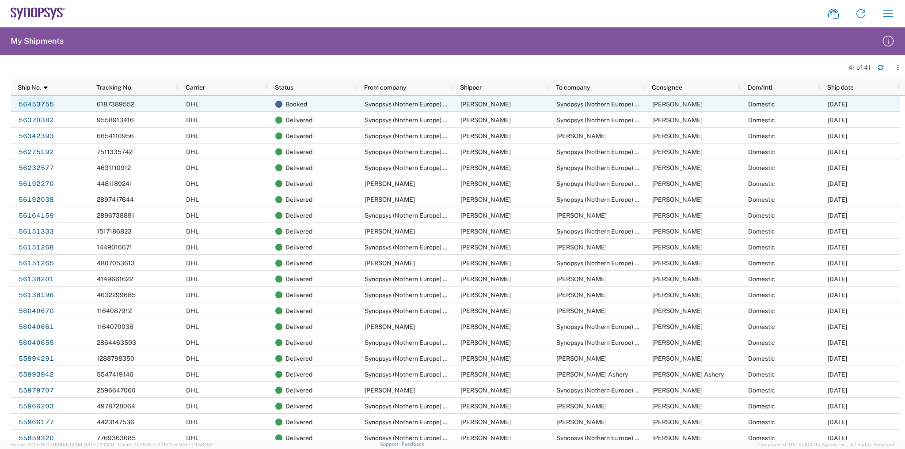
click at [45, 106] on link "56453755" at bounding box center [36, 104] width 36 height 14
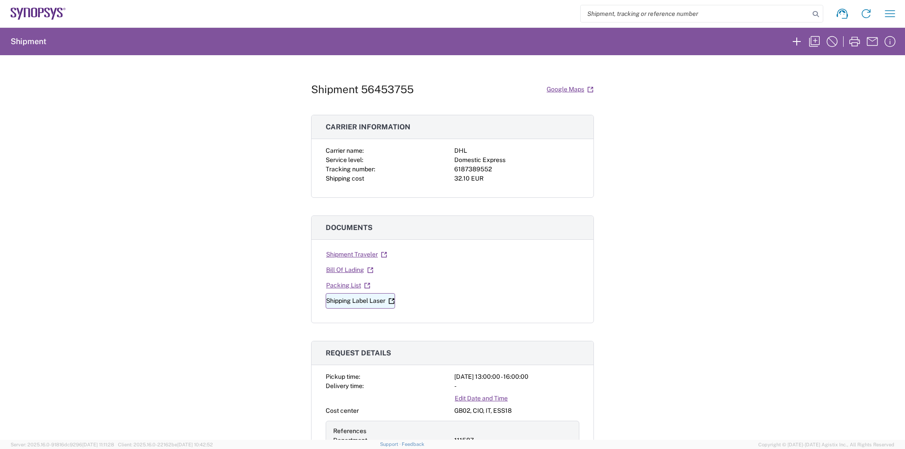
click at [364, 302] on link "Shipping Label Laser" at bounding box center [360, 300] width 69 height 15
